Goal: Task Accomplishment & Management: Manage account settings

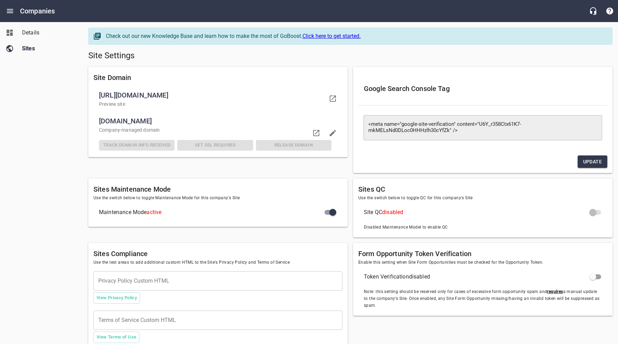
scroll to position [37, 0]
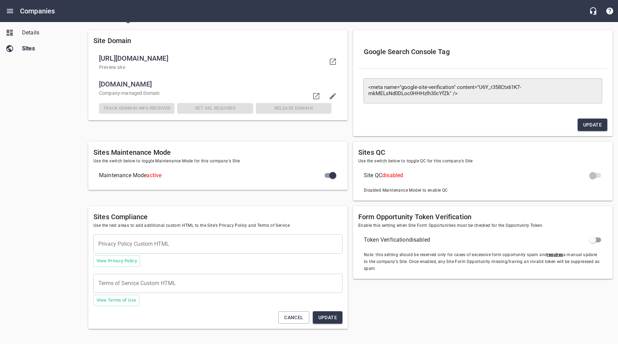
click at [64, 89] on div "Details Sites" at bounding box center [41, 172] width 83 height 344
click at [11, 13] on icon "Open drawer" at bounding box center [10, 11] width 6 height 4
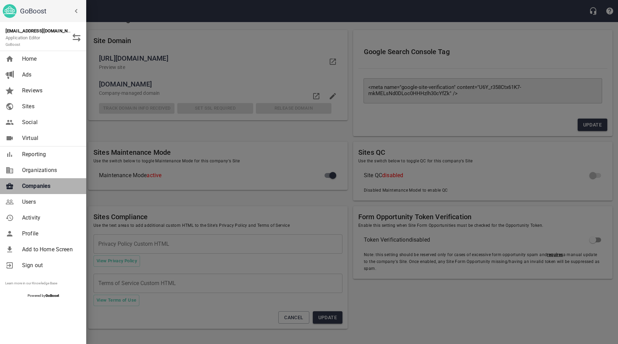
click at [47, 185] on span "Companies" at bounding box center [50, 186] width 56 height 8
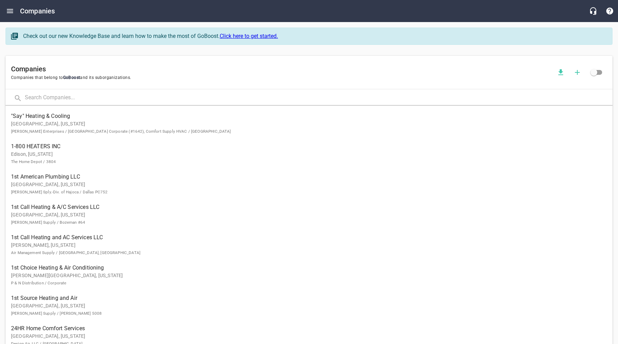
click at [119, 98] on input "text" at bounding box center [319, 98] width 588 height 15
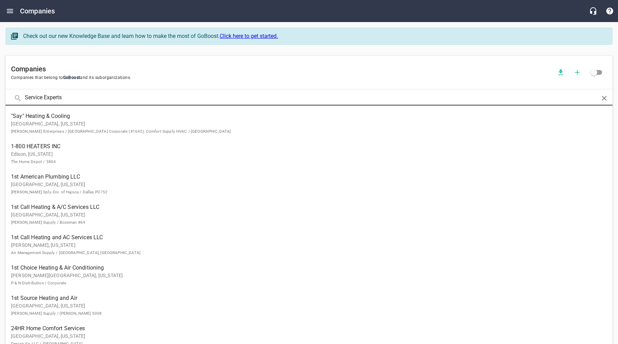
type input "Service Experts"
click button at bounding box center [0, 0] width 0 height 0
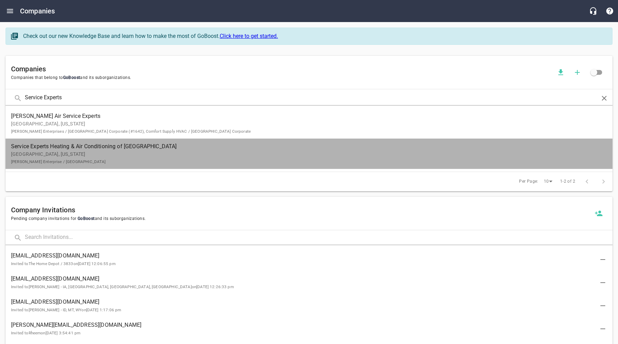
click at [91, 152] on p "[GEOGRAPHIC_DATA], [US_STATE] [PERSON_NAME] Enterprise / [GEOGRAPHIC_DATA]" at bounding box center [303, 158] width 585 height 14
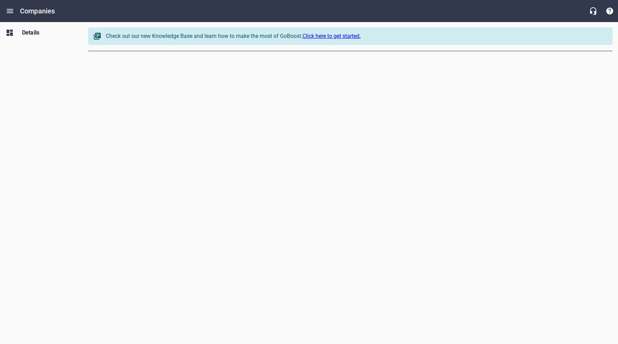
select select "[US_STATE]"
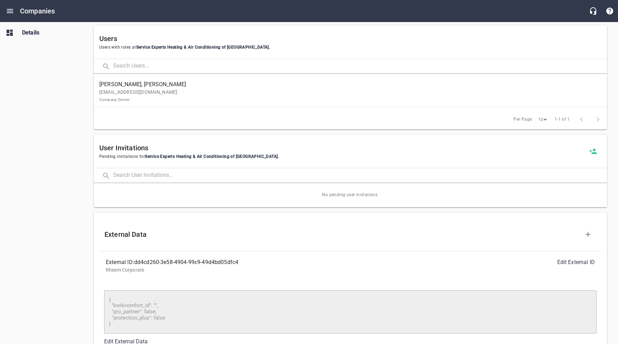
scroll to position [358, 0]
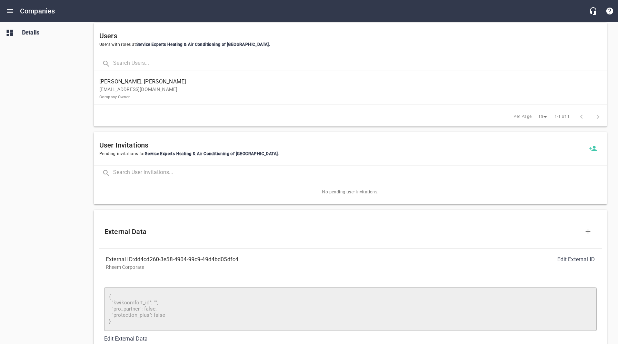
click at [218, 271] on p "Rheem Corporate" at bounding box center [350, 267] width 489 height 7
drag, startPoint x: 245, startPoint y: 260, endPoint x: 136, endPoint y: 261, distance: 109.0
click at [136, 261] on div "External ID: dd4cd260-3e58-4904-99c9-49d4bd05dfc4" at bounding box center [228, 259] width 244 height 8
copy div "dd4cd260-3e58-4904-99c9-49d4bd05dfc4"
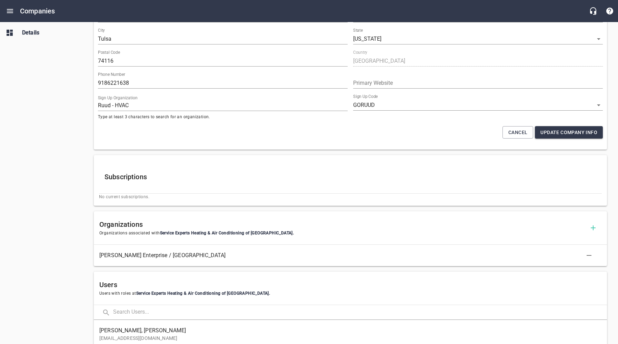
scroll to position [0, 0]
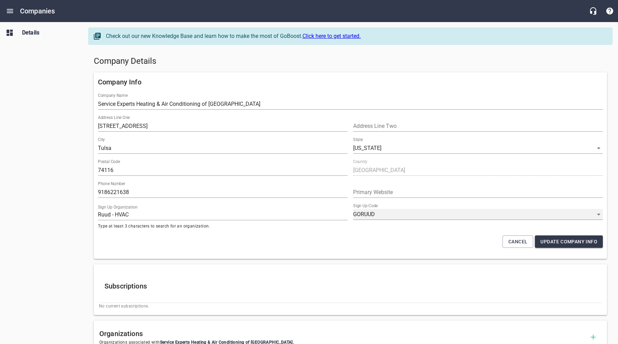
click at [386, 214] on select "GORUUD RUUDPROPARTNER BOP444LZA WEKHC9CGC NT_EOR9FQ NEXPSRDQX NOJHQ6TFV 8BPIJIM…" at bounding box center [478, 214] width 250 height 11
select select "63"
click at [353, 209] on select "GORUUD RUUDPROPARTNER BOP444LZA WEKHC9CGC NT_EOR9FQ NEXPSRDQX NOJHQ6TFV 8BPIJIM…" at bounding box center [478, 214] width 250 height 11
click at [61, 218] on div "Details" at bounding box center [41, 172] width 83 height 344
click at [555, 242] on span "Update Company Info" at bounding box center [568, 242] width 57 height 9
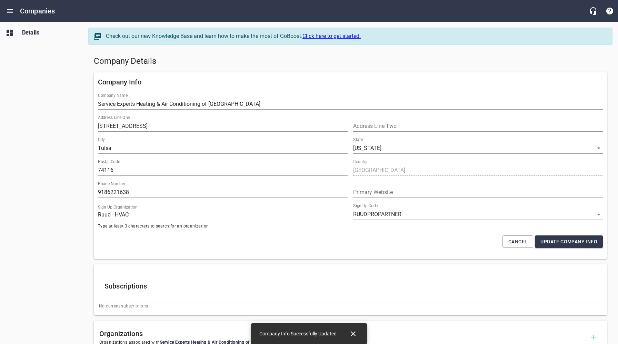
click at [354, 334] on icon "Close" at bounding box center [353, 334] width 8 height 8
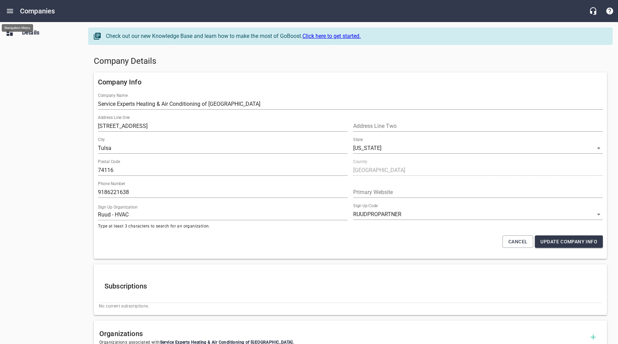
click at [12, 10] on icon "Open drawer" at bounding box center [10, 11] width 8 height 8
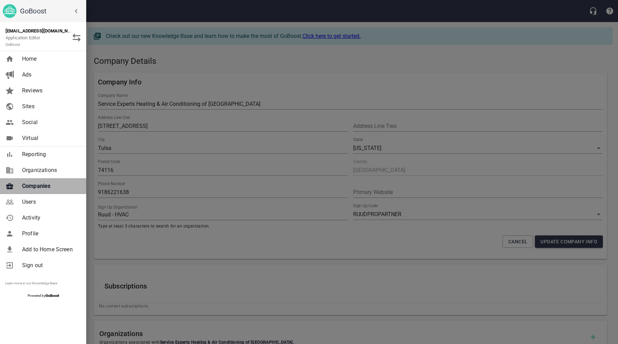
click at [42, 187] on span "Companies" at bounding box center [50, 186] width 56 height 8
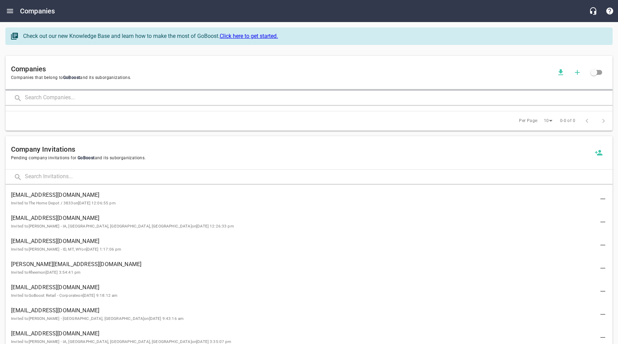
click at [153, 99] on input "text" at bounding box center [319, 98] width 588 height 15
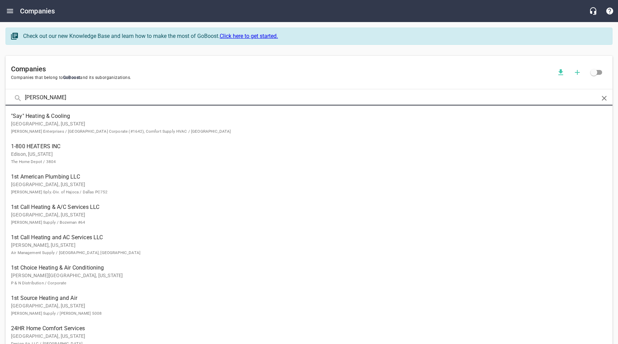
type input "[PERSON_NAME]"
click button at bounding box center [0, 0] width 0 height 0
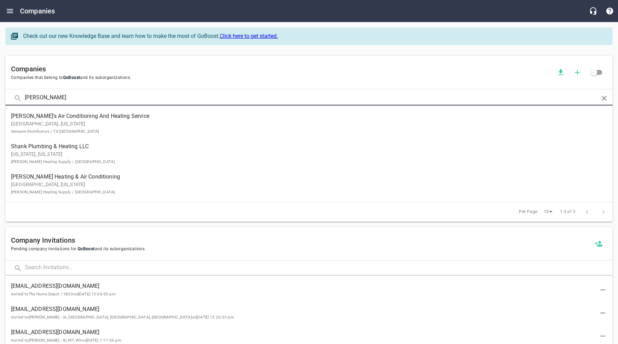
click at [76, 118] on span "[PERSON_NAME]'s Air Conditioning And Heating Service" at bounding box center [303, 116] width 585 height 8
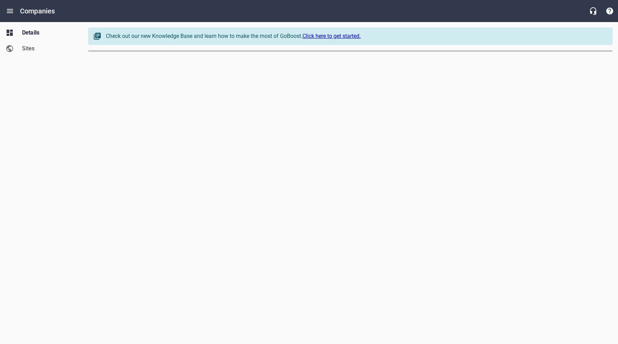
select select "[US_STATE]"
select select "62"
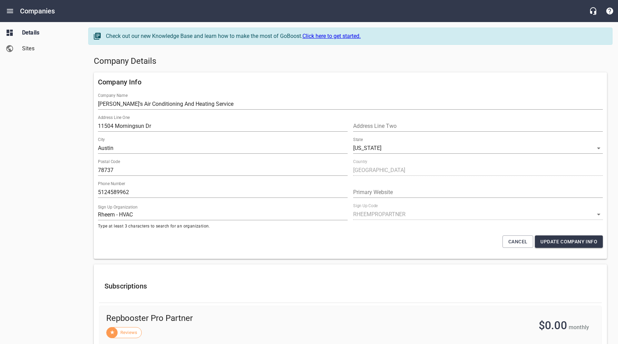
click at [28, 48] on span "Sites" at bounding box center [48, 48] width 52 height 8
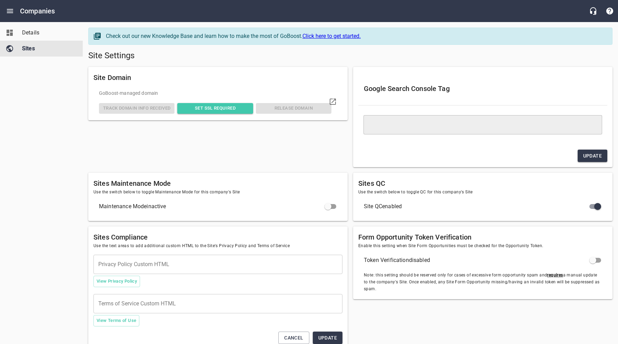
type textarea "<meta name="google-site-verification" content="jvZRdNGXUvIwp6DG6vAI6s0ij94M1kdX…"
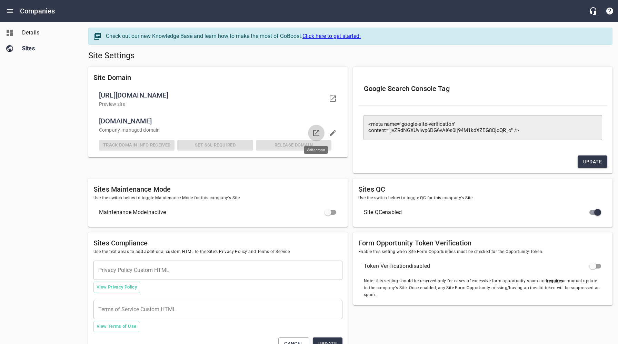
click at [317, 131] on icon at bounding box center [316, 133] width 8 height 8
click at [55, 124] on div "Details Sites" at bounding box center [41, 172] width 83 height 344
click at [343, 56] on h5 "Site Settings" at bounding box center [350, 55] width 524 height 11
click at [348, 58] on h5 "Site Settings" at bounding box center [350, 55] width 524 height 11
click at [369, 52] on h5 "Site Settings" at bounding box center [350, 55] width 524 height 11
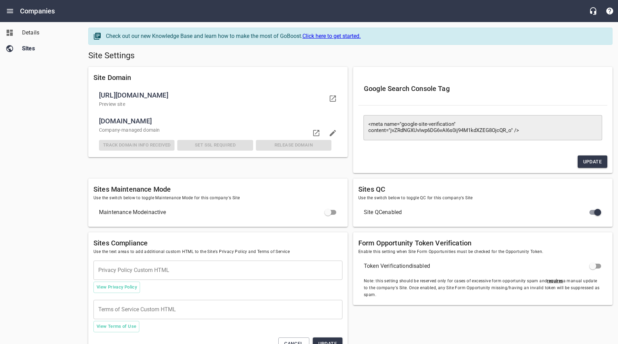
click at [307, 59] on h5 "Site Settings" at bounding box center [350, 55] width 524 height 11
click at [280, 54] on h5 "Site Settings" at bounding box center [350, 55] width 524 height 11
click at [9, 10] on icon "Open drawer" at bounding box center [10, 11] width 8 height 8
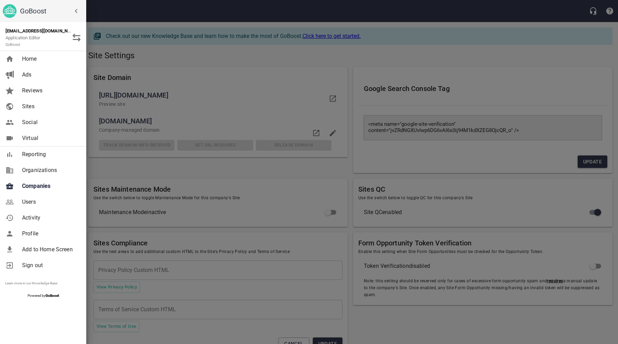
click at [47, 184] on span "Companies" at bounding box center [50, 186] width 56 height 8
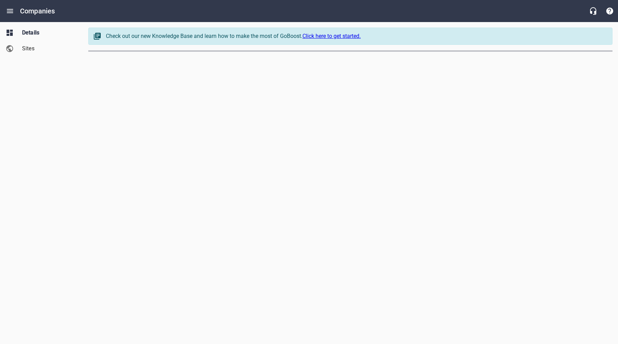
select select "[US_STATE]"
select select "48"
